Goal: Check status: Check status

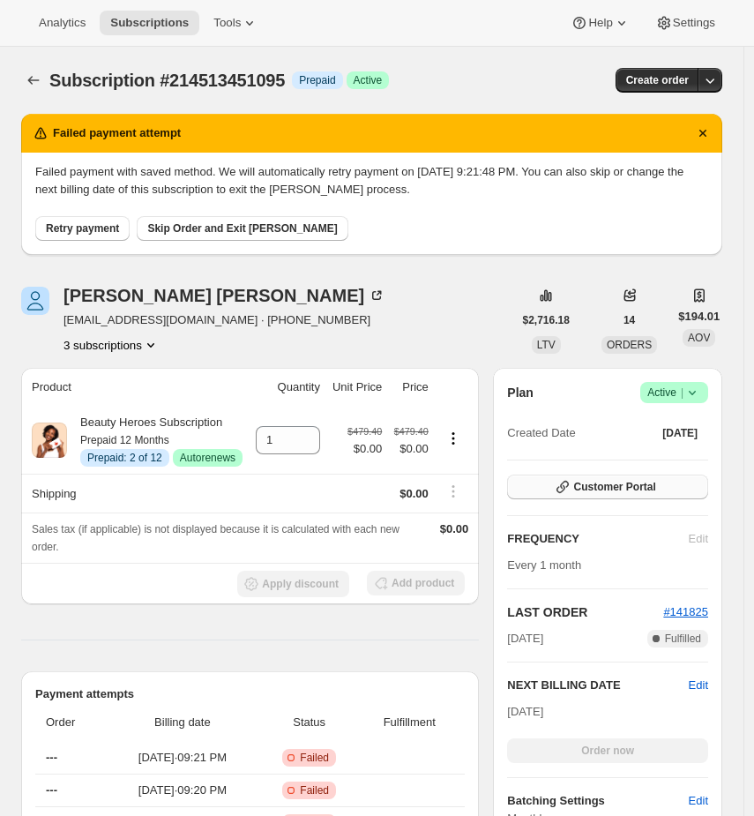
click at [649, 490] on span "Customer Portal" at bounding box center [614, 487] width 82 height 14
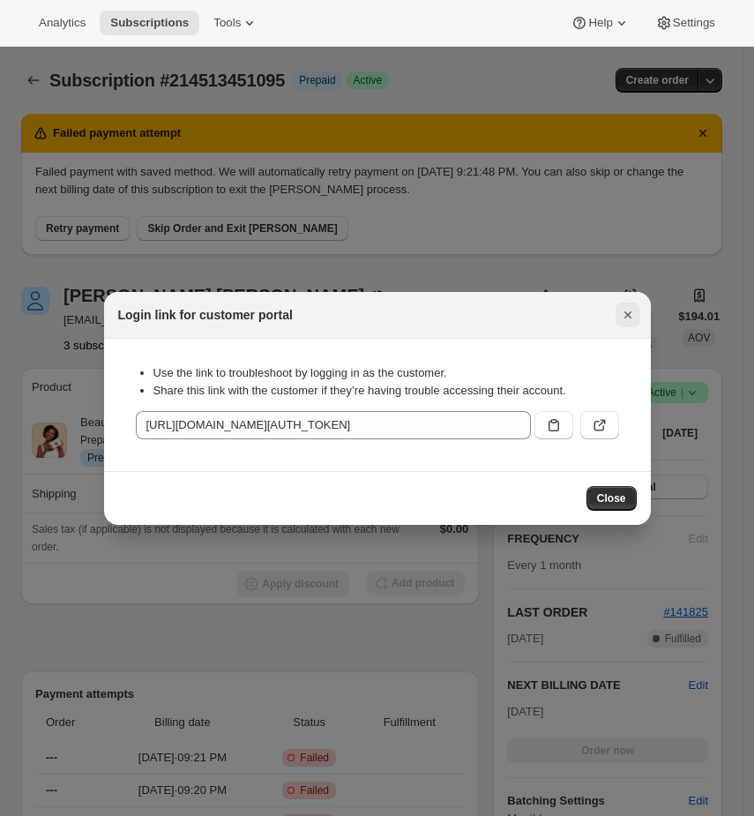
click at [624, 317] on icon "Close" at bounding box center [628, 315] width 18 height 18
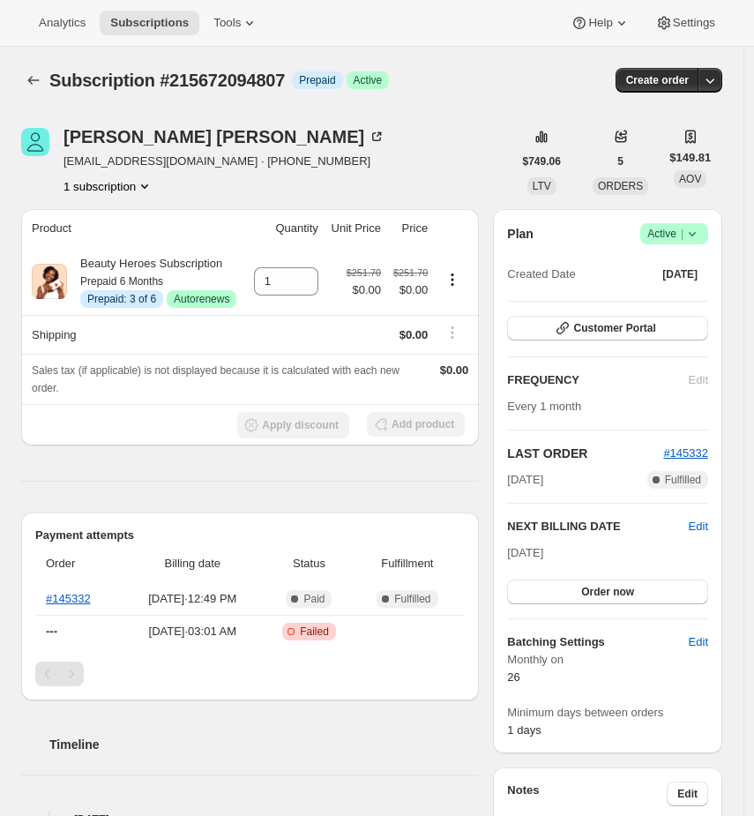
click at [208, 82] on span "Subscription #215672094807" at bounding box center [166, 80] width 235 height 19
copy span "215672094807"
